Goal: Information Seeking & Learning: Learn about a topic

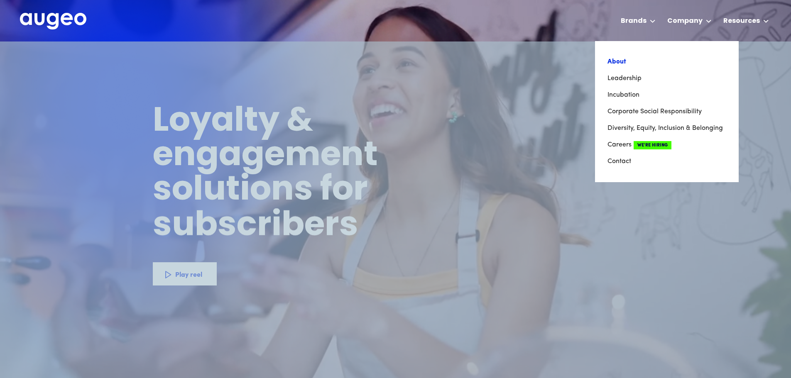
click at [658, 61] on link "About" at bounding box center [666, 62] width 119 height 17
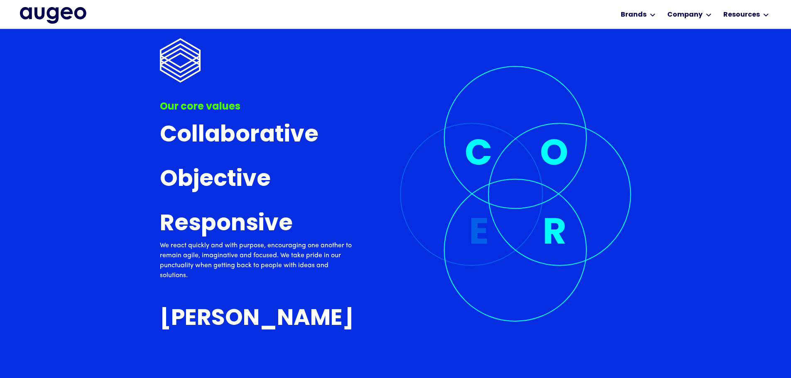
scroll to position [2636, 0]
